Goal: Navigation & Orientation: Find specific page/section

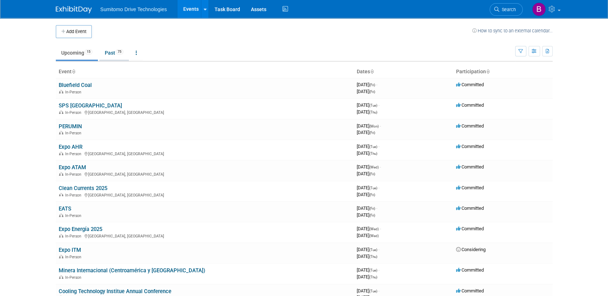
click at [116, 49] on link "Past 75" at bounding box center [114, 53] width 30 height 14
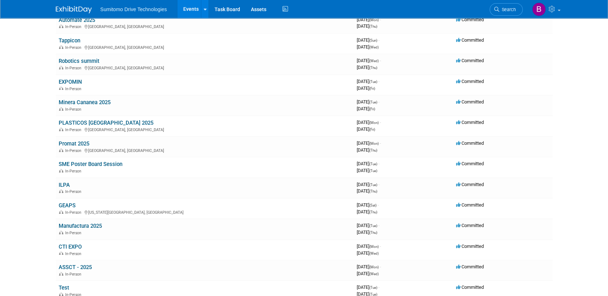
scroll to position [108, 0]
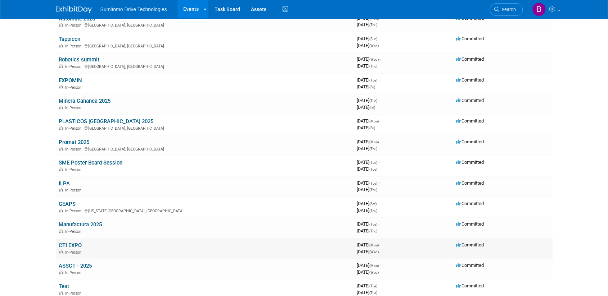
click at [67, 244] on link "CTI EXPO" at bounding box center [70, 246] width 23 height 6
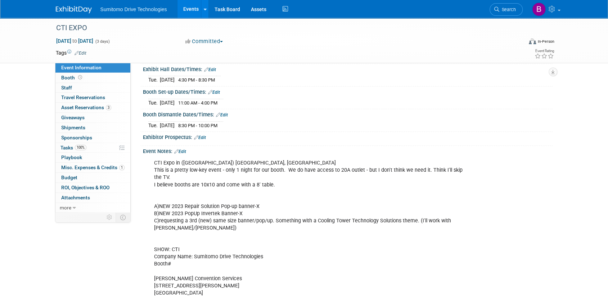
scroll to position [72, 0]
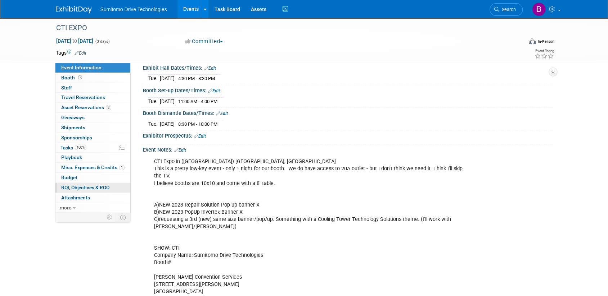
click at [68, 189] on span "ROI, Objectives & ROO 0" at bounding box center [85, 188] width 48 height 6
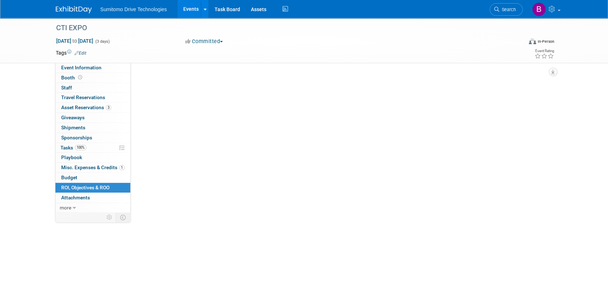
scroll to position [0, 0]
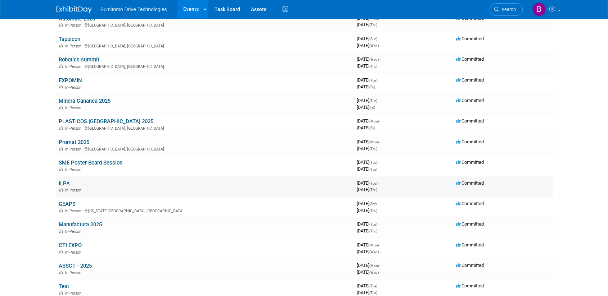
click at [63, 185] on link "ILPA" at bounding box center [64, 184] width 11 height 6
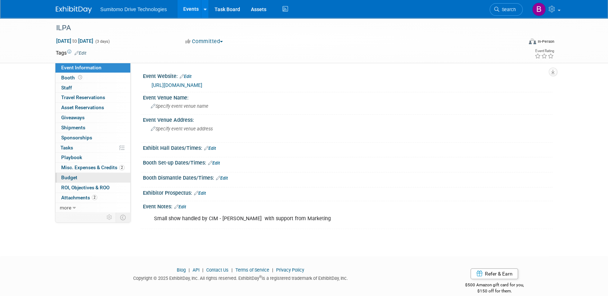
click at [67, 178] on span "Budget" at bounding box center [69, 178] width 16 height 6
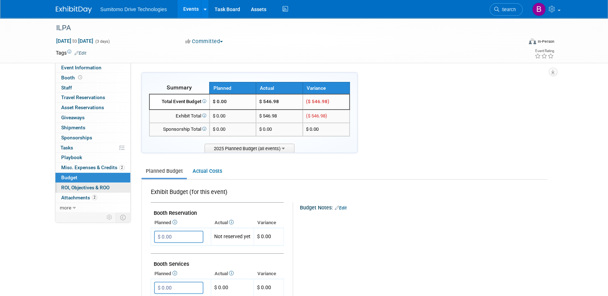
click at [66, 185] on span "ROI, Objectives & ROO 0" at bounding box center [85, 188] width 48 height 6
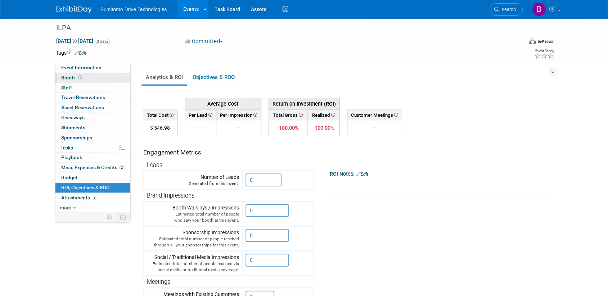
click at [68, 77] on span "Booth" at bounding box center [72, 78] width 22 height 6
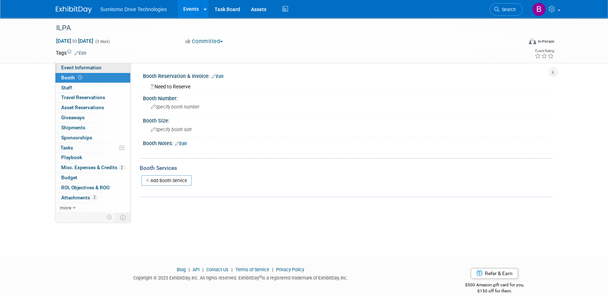
click at [70, 70] on span "Event Information" at bounding box center [81, 68] width 40 height 6
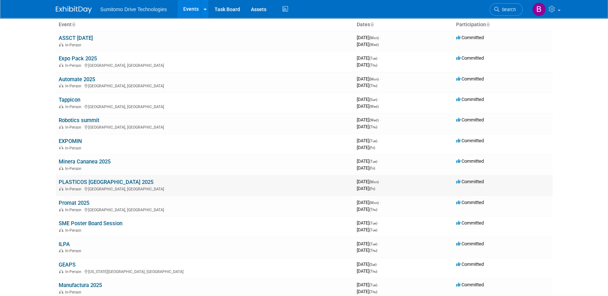
scroll to position [36, 0]
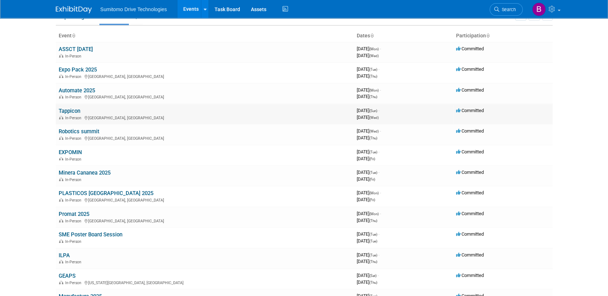
click at [72, 113] on link "Tappicon" at bounding box center [70, 111] width 22 height 6
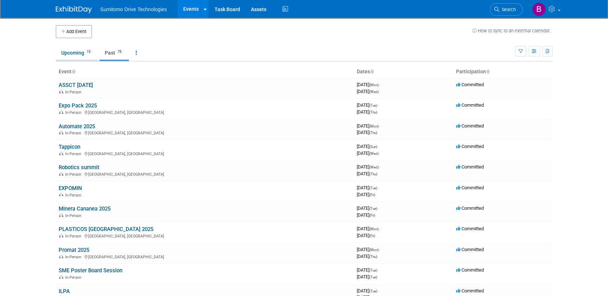
click at [71, 58] on link "Upcoming 15" at bounding box center [77, 53] width 42 height 14
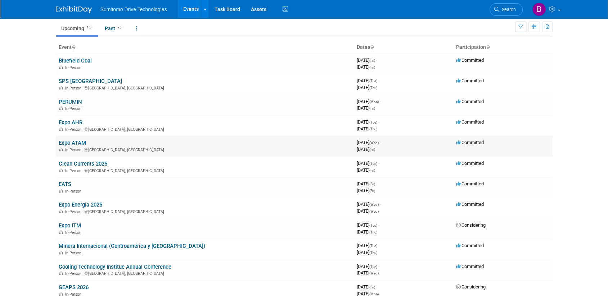
scroll to position [36, 0]
